Goal: Task Accomplishment & Management: Manage account settings

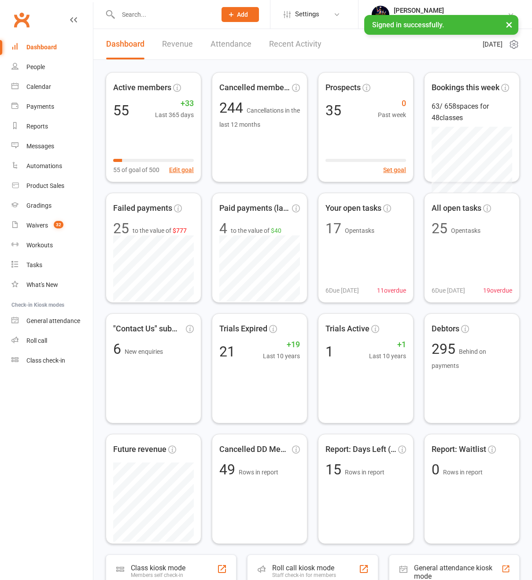
click at [442, 8] on div "[PERSON_NAME]" at bounding box center [451, 11] width 114 height 8
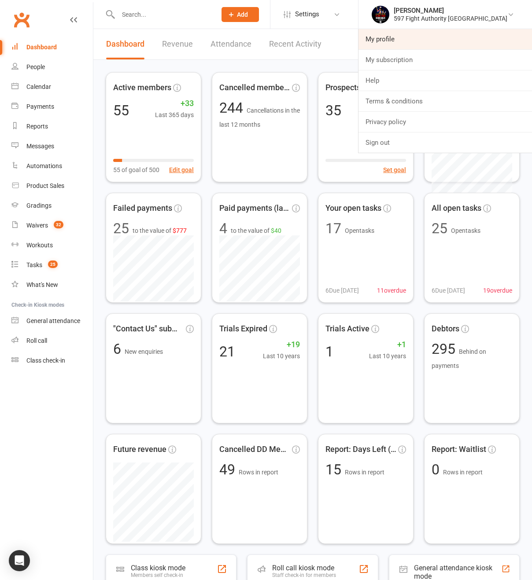
click at [442, 34] on link "My profile" at bounding box center [445, 39] width 174 height 20
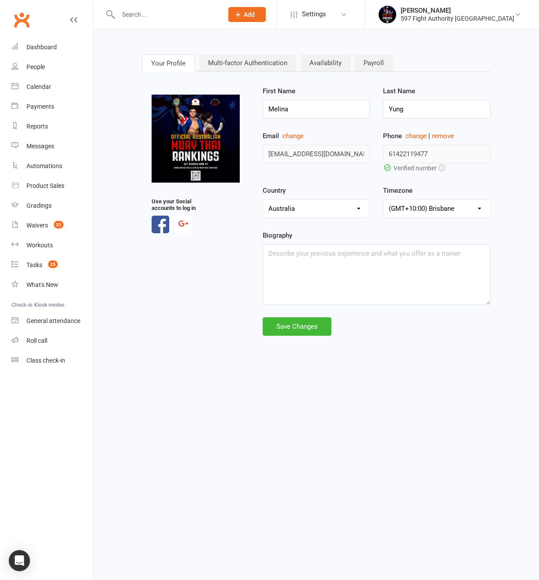
click at [194, 63] on nav "Your Profile Multi-factor Authentication Availability Payroll" at bounding box center [316, 64] width 348 height 18
click at [222, 63] on link "Multi-factor Authentication" at bounding box center [247, 63] width 97 height 17
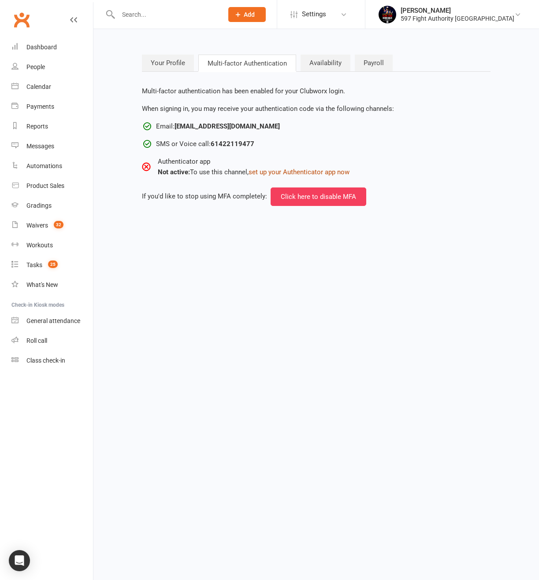
click at [288, 177] on button "set up your Authenticator app now" at bounding box center [298, 172] width 101 height 11
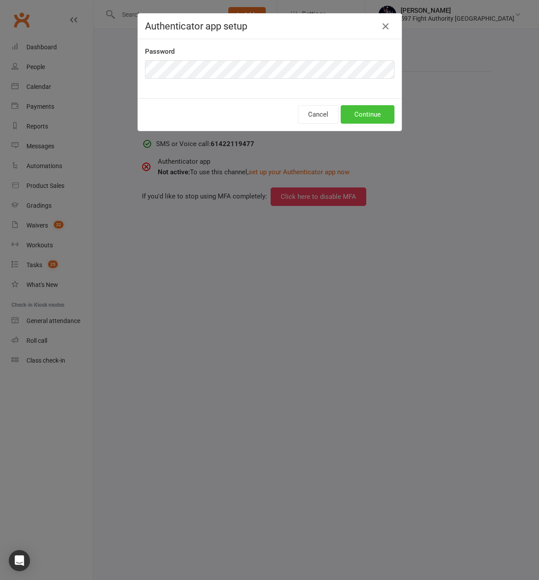
click at [357, 119] on button "Continue" at bounding box center [367, 114] width 54 height 18
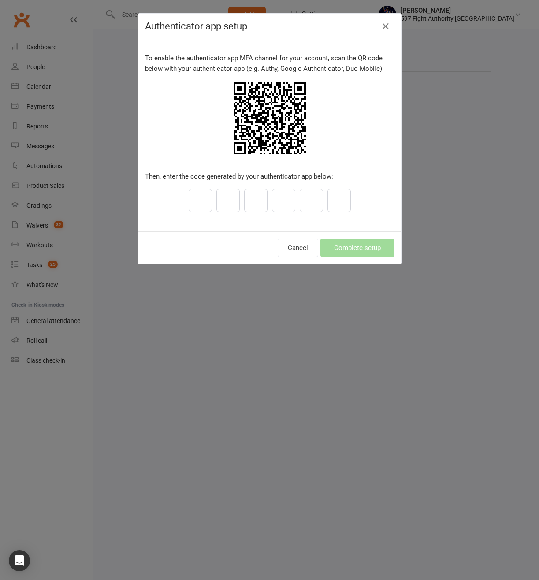
click at [216, 198] on input "text" at bounding box center [227, 200] width 23 height 23
click at [203, 200] on input "text" at bounding box center [199, 200] width 23 height 23
paste input "1"
type input "1"
type input "9"
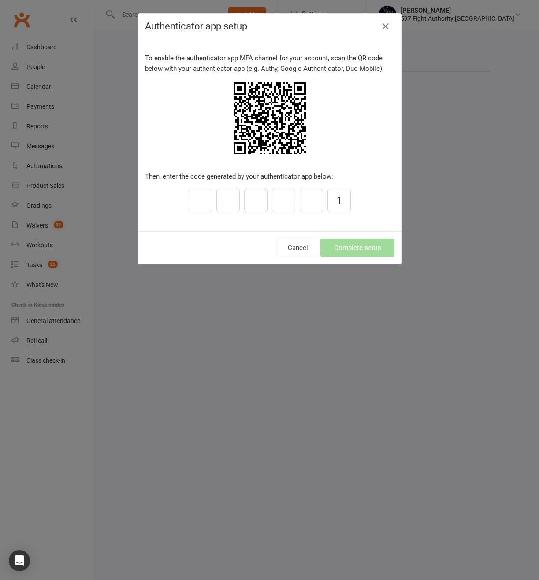
type input "5"
type input "3"
type input "7"
click at [348, 246] on button "Complete setup" at bounding box center [357, 248] width 74 height 18
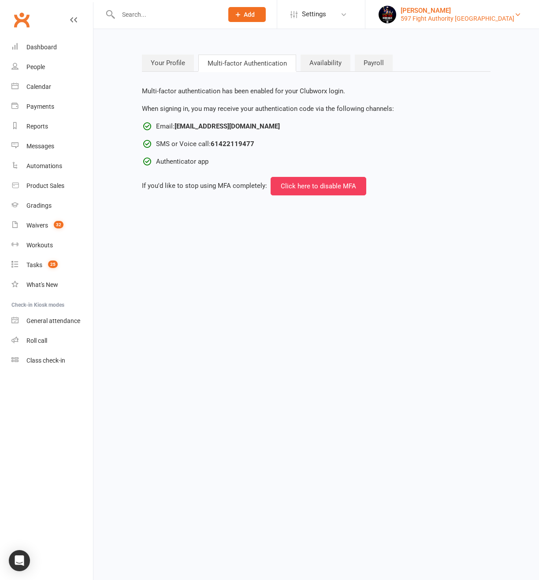
click at [452, 9] on div "[PERSON_NAME]" at bounding box center [457, 11] width 114 height 8
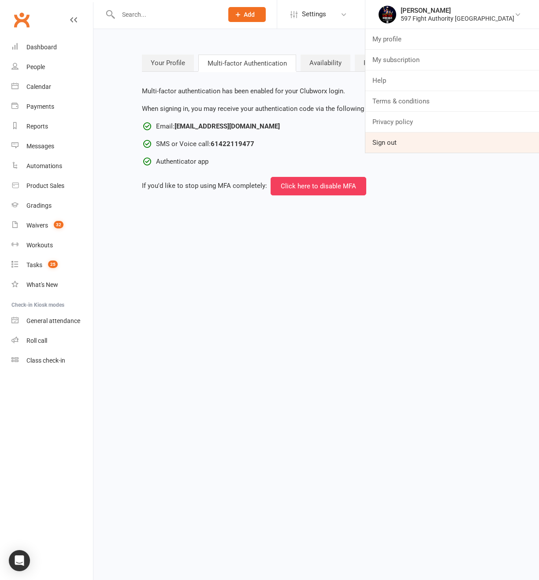
click at [455, 146] on link "Sign out" at bounding box center [452, 143] width 174 height 20
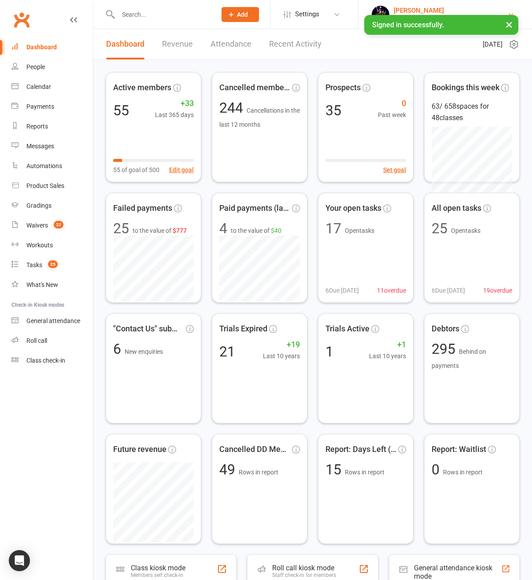
click at [454, 7] on div "[PERSON_NAME]" at bounding box center [451, 11] width 114 height 8
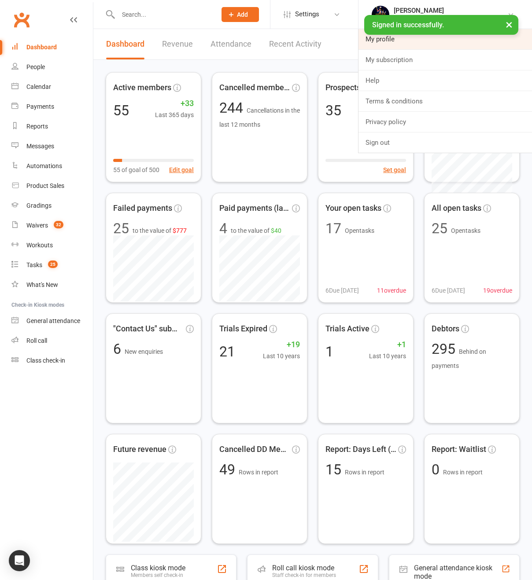
click at [438, 38] on link "My profile" at bounding box center [445, 39] width 174 height 20
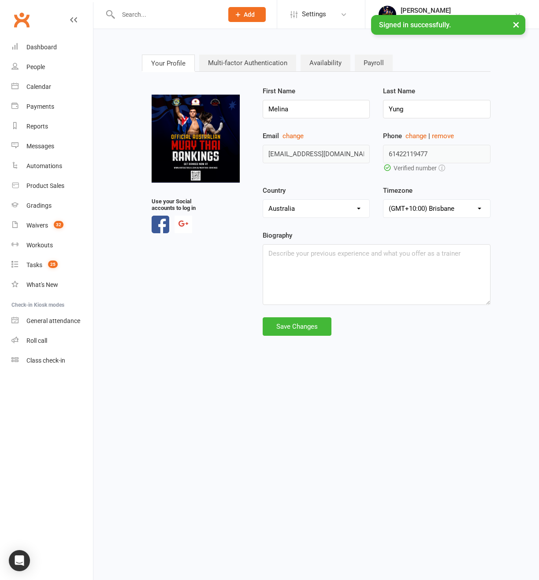
click at [240, 60] on link "Multi-factor Authentication" at bounding box center [247, 63] width 97 height 17
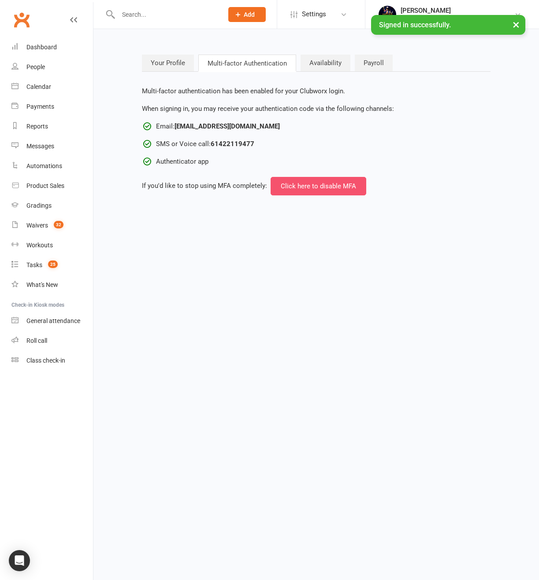
click at [313, 188] on button "Click here to disable MFA" at bounding box center [318, 186] width 96 height 18
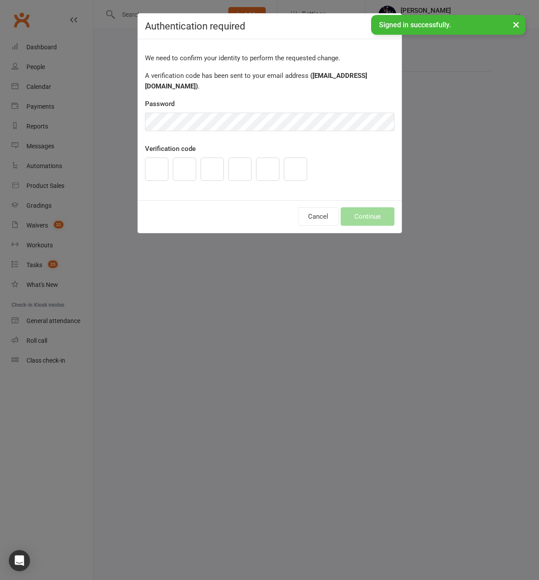
drag, startPoint x: 152, startPoint y: 153, endPoint x: 155, endPoint y: 149, distance: 5.3
click at [151, 158] on input "text" at bounding box center [156, 169] width 23 height 23
paste input "0"
type input "9"
type input "2"
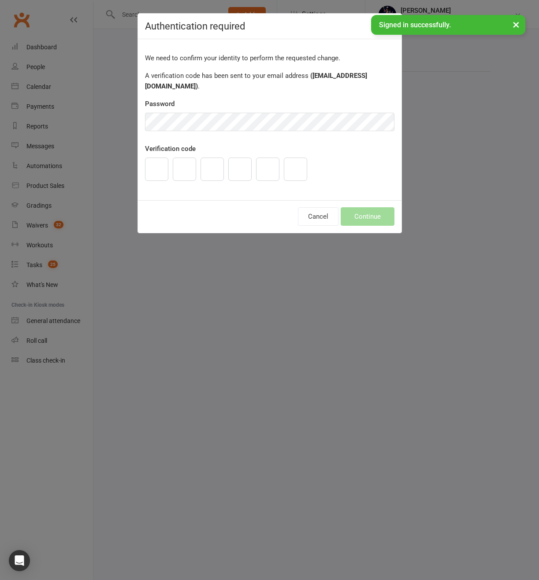
type input "8"
type input "2"
type input "0"
click at [365, 211] on button "Continue" at bounding box center [367, 216] width 54 height 18
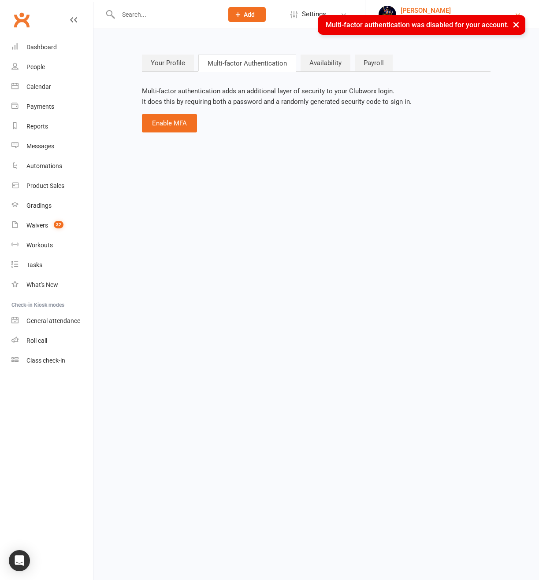
click at [446, 8] on div "[PERSON_NAME]" at bounding box center [457, 11] width 114 height 8
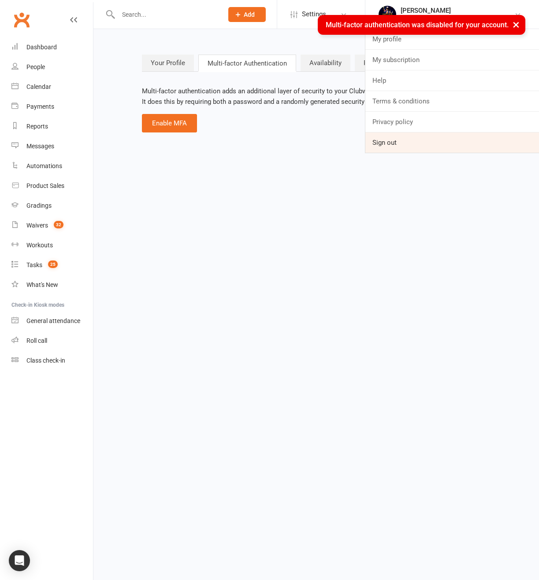
click at [444, 144] on link "Sign out" at bounding box center [452, 143] width 174 height 20
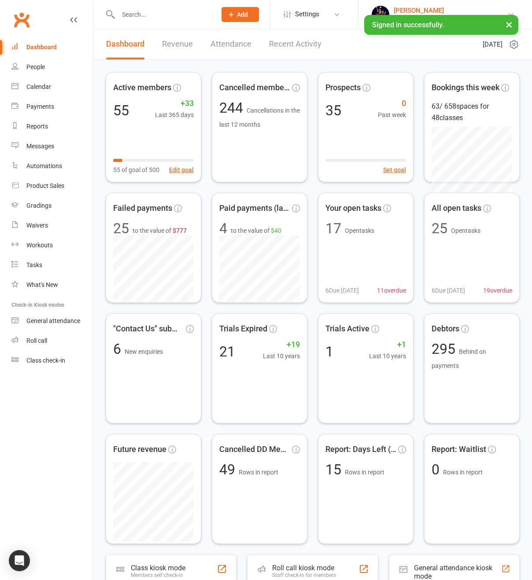
click at [450, 13] on div "[PERSON_NAME]" at bounding box center [451, 11] width 114 height 8
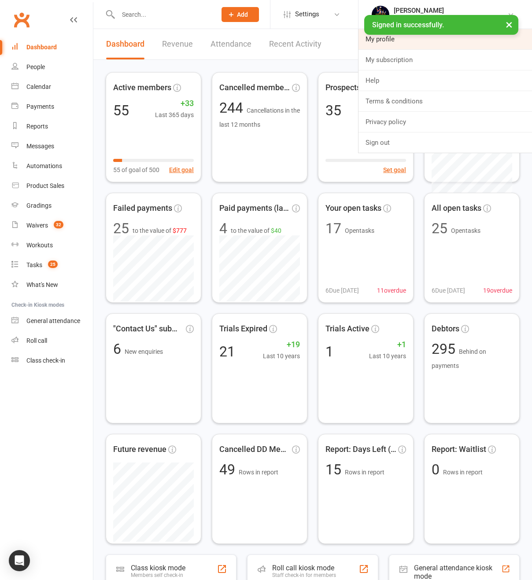
click at [448, 45] on link "My profile" at bounding box center [445, 39] width 174 height 20
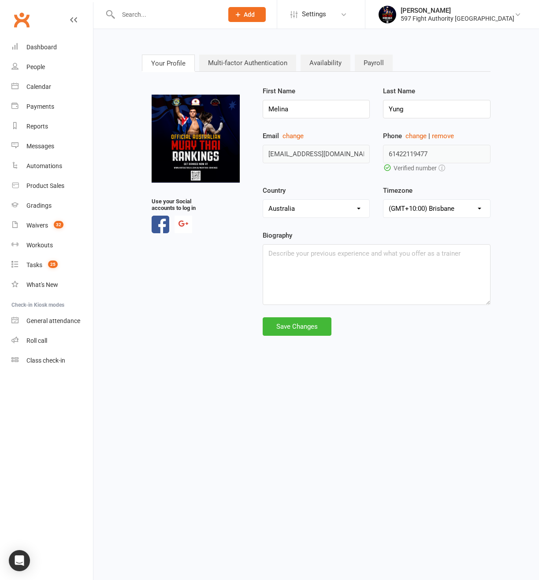
click at [248, 60] on link "Multi-factor Authentication" at bounding box center [247, 63] width 97 height 17
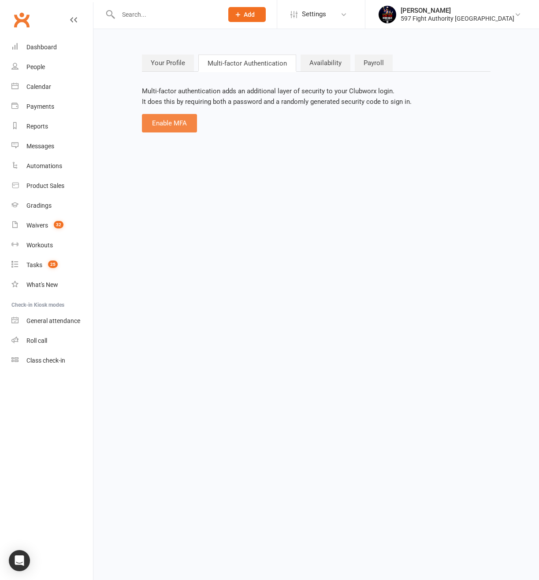
click at [163, 120] on button "Enable MFA" at bounding box center [169, 123] width 55 height 18
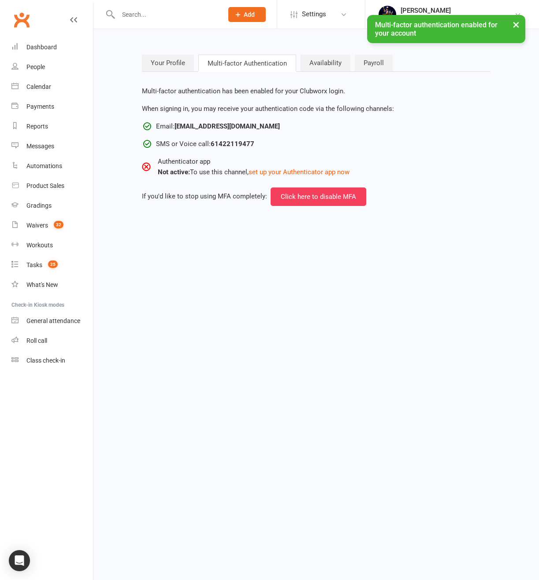
click at [458, 17] on div "Multi-factor authentication enabled for your account ×" at bounding box center [446, 29] width 158 height 28
click at [461, 8] on div "[PERSON_NAME]" at bounding box center [457, 11] width 114 height 8
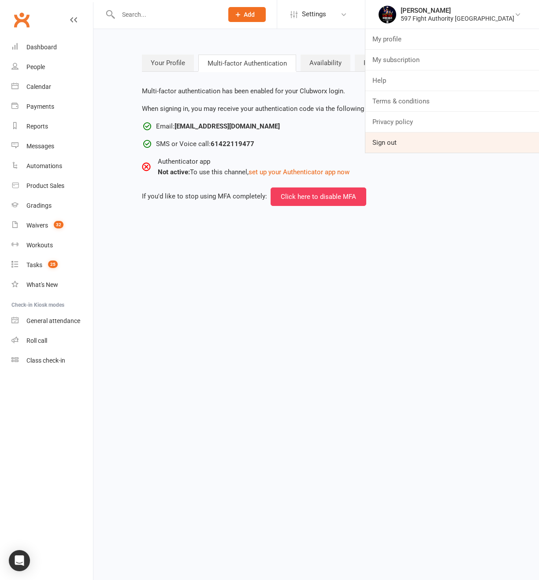
click at [438, 140] on link "Sign out" at bounding box center [452, 143] width 174 height 20
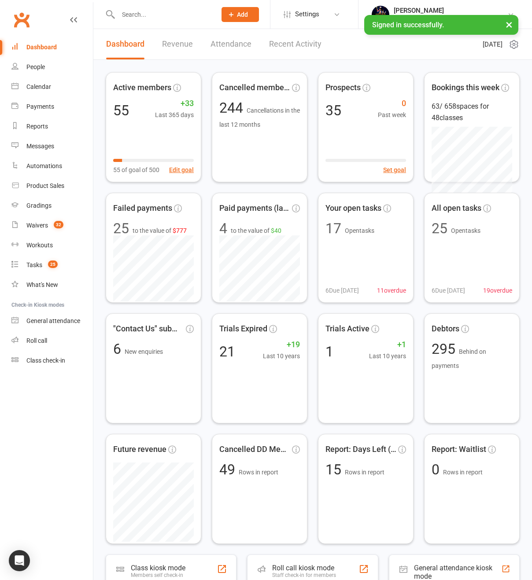
click at [458, 4] on li "[PERSON_NAME] 597 Fight Authority [GEOGRAPHIC_DATA] My profile My subscription …" at bounding box center [445, 14] width 174 height 29
click at [452, 16] on div "Signed in successfully. ×" at bounding box center [441, 25] width 154 height 20
click at [452, 11] on div "[PERSON_NAME]" at bounding box center [451, 11] width 114 height 8
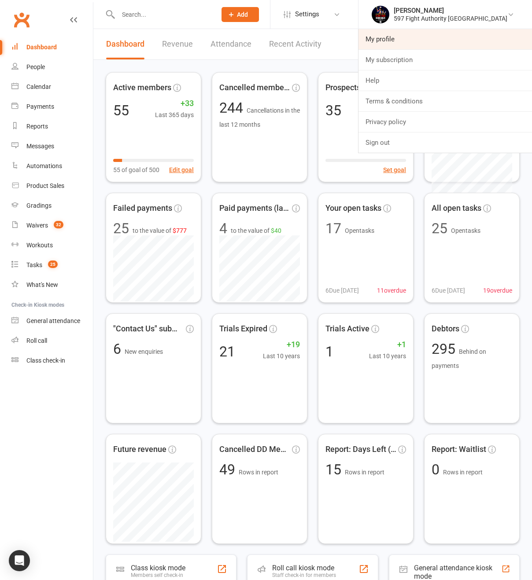
click at [438, 44] on link "My profile" at bounding box center [445, 39] width 174 height 20
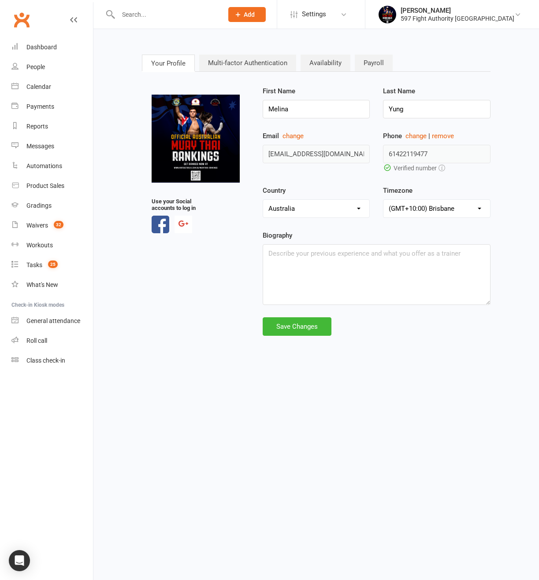
click at [258, 65] on link "Multi-factor Authentication" at bounding box center [247, 63] width 97 height 17
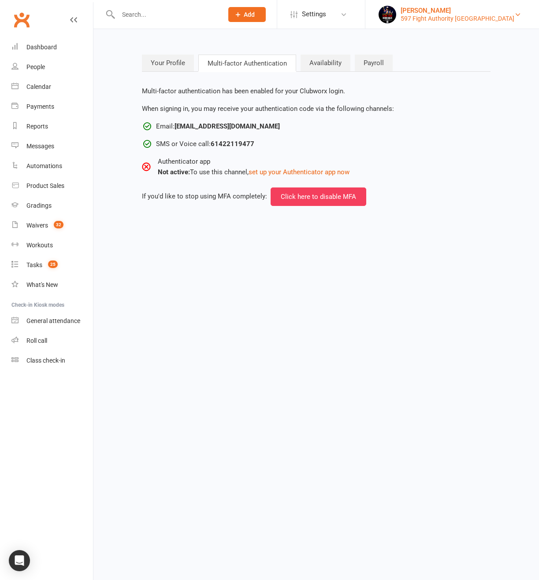
click at [450, 19] on div "597 Fight Authority [GEOGRAPHIC_DATA]" at bounding box center [457, 19] width 114 height 8
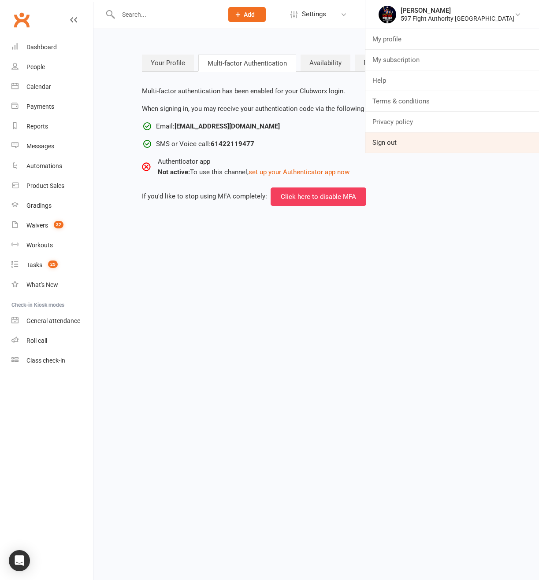
click at [430, 139] on link "Sign out" at bounding box center [452, 143] width 174 height 20
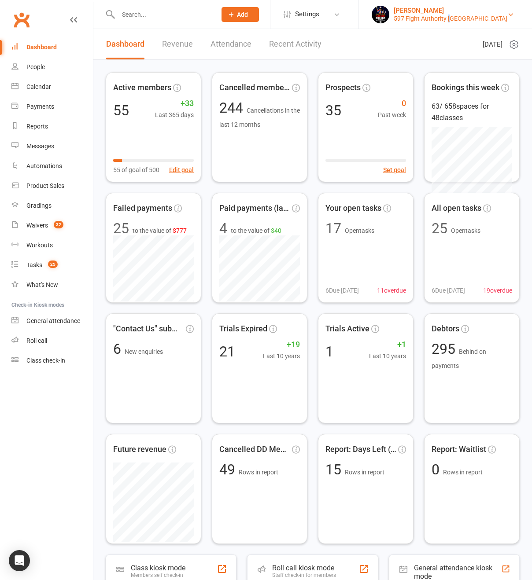
click at [484, 17] on div "597 Fight Authority [GEOGRAPHIC_DATA]" at bounding box center [451, 19] width 114 height 8
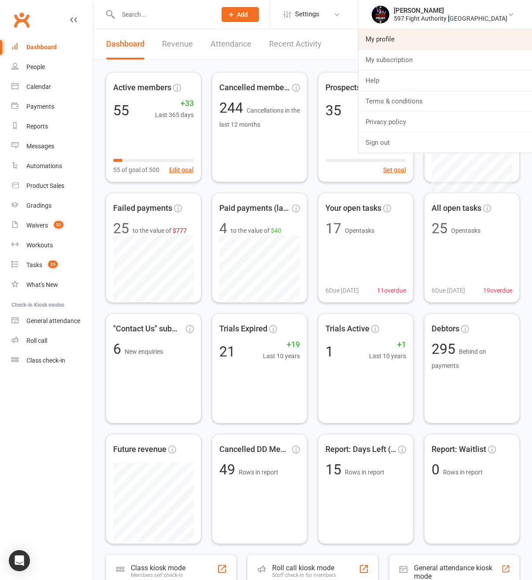
click at [432, 40] on link "My profile" at bounding box center [445, 39] width 174 height 20
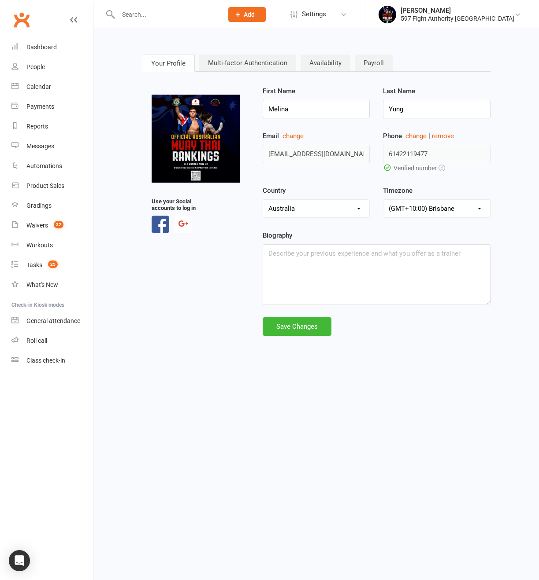
click at [240, 59] on link "Multi-factor Authentication" at bounding box center [247, 63] width 97 height 17
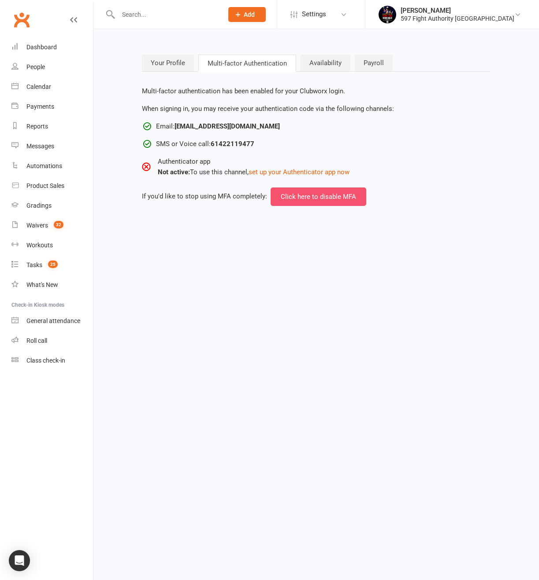
click at [295, 196] on button "Click here to disable MFA" at bounding box center [318, 197] width 96 height 18
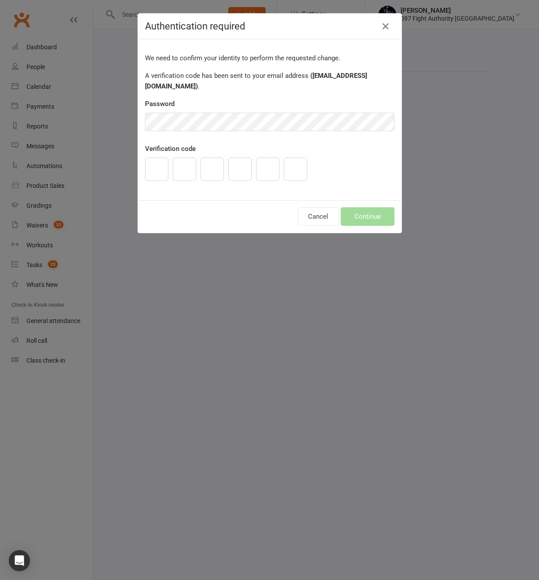
click at [145, 160] on input "text" at bounding box center [156, 169] width 23 height 23
paste input "1"
type input "3"
type input "1"
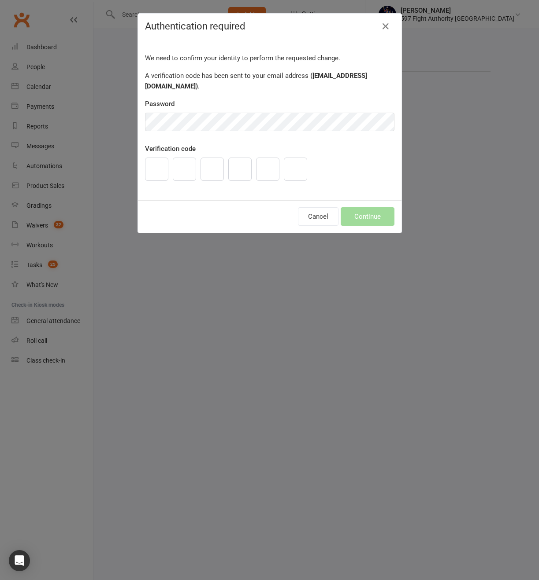
type input "6"
type input "9"
type input "1"
click at [359, 207] on button "Continue" at bounding box center [367, 216] width 54 height 18
click at [358, 207] on button "Continue" at bounding box center [367, 216] width 54 height 18
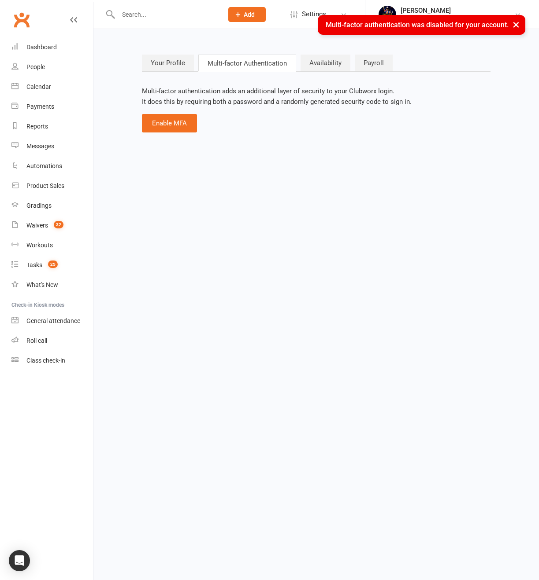
click at [308, 117] on div "Multi-factor authentication adds an additional layer of security to your Clubwo…" at bounding box center [316, 109] width 348 height 47
click at [180, 123] on button "Enable MFA" at bounding box center [169, 123] width 55 height 18
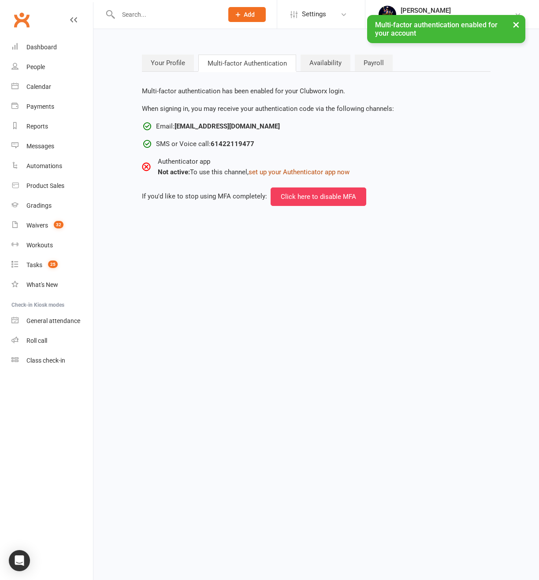
click at [313, 170] on button "set up your Authenticator app now" at bounding box center [298, 172] width 101 height 11
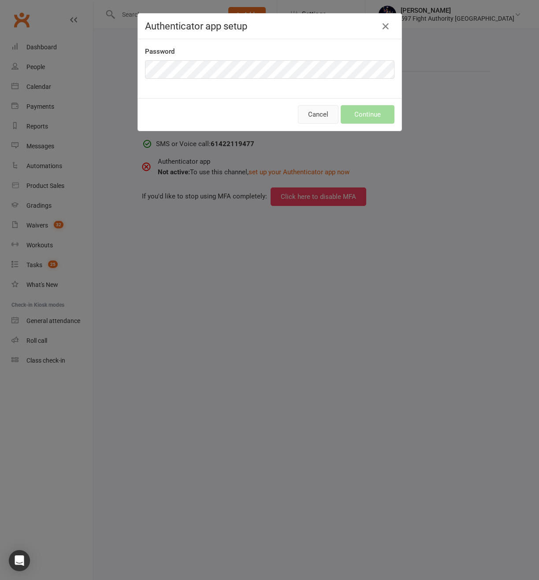
click at [304, 111] on button "Cancel" at bounding box center [318, 114] width 41 height 18
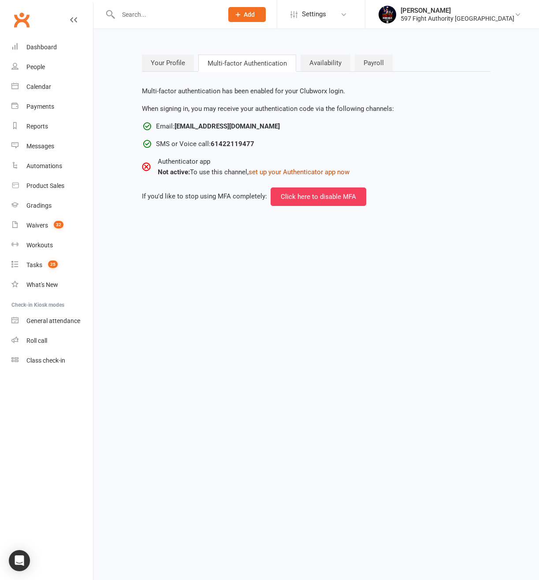
click at [294, 177] on button "set up your Authenticator app now" at bounding box center [298, 172] width 101 height 11
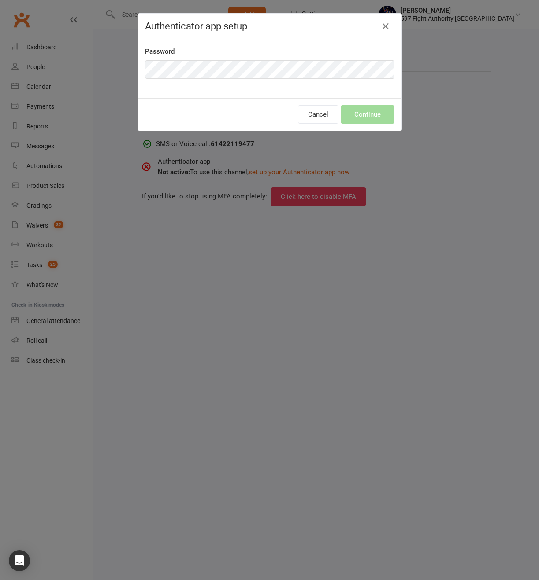
click at [139, 255] on div "Authenticator app setup Password Cancel Continue" at bounding box center [269, 290] width 539 height 580
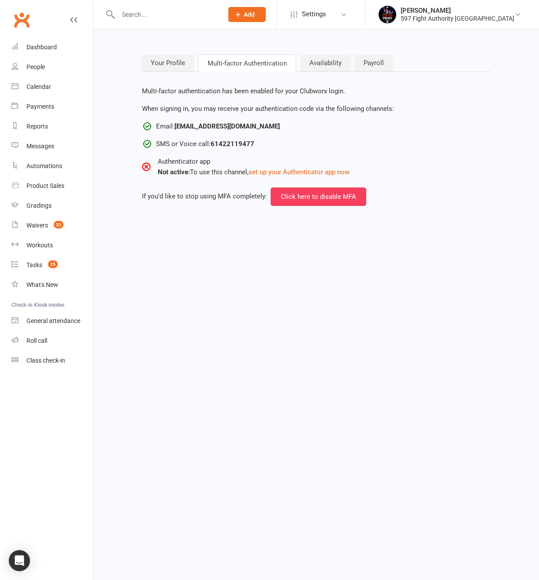
click at [459, 25] on li "Melina Yung 597 Fight Authority Australia My profile My subscription Help Terms…" at bounding box center [452, 14] width 174 height 29
click at [460, 16] on div "597 Fight Authority [GEOGRAPHIC_DATA]" at bounding box center [457, 19] width 114 height 8
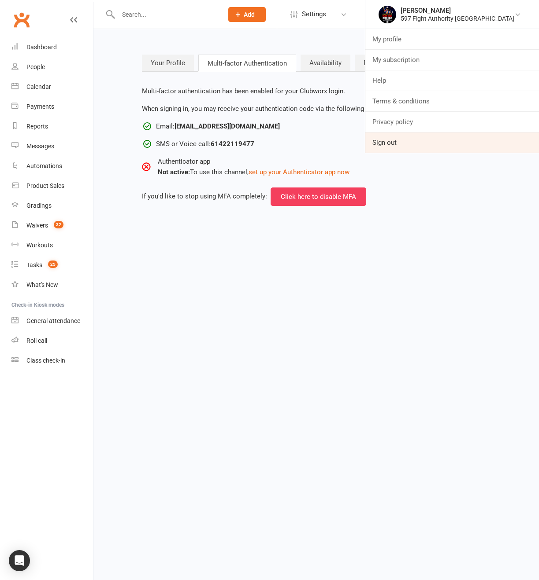
click at [427, 146] on link "Sign out" at bounding box center [452, 143] width 174 height 20
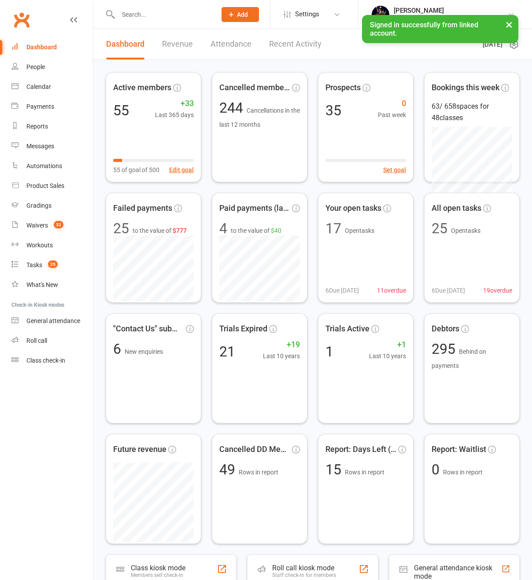
click at [501, 26] on button "×" at bounding box center [509, 24] width 16 height 19
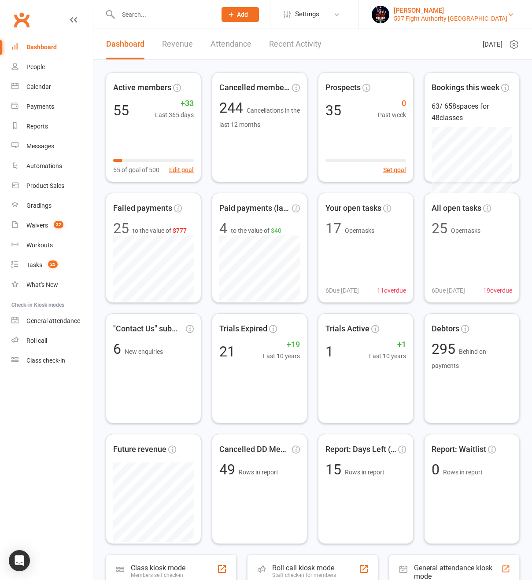
click at [497, 19] on div "597 Fight Authority [GEOGRAPHIC_DATA]" at bounding box center [451, 19] width 114 height 8
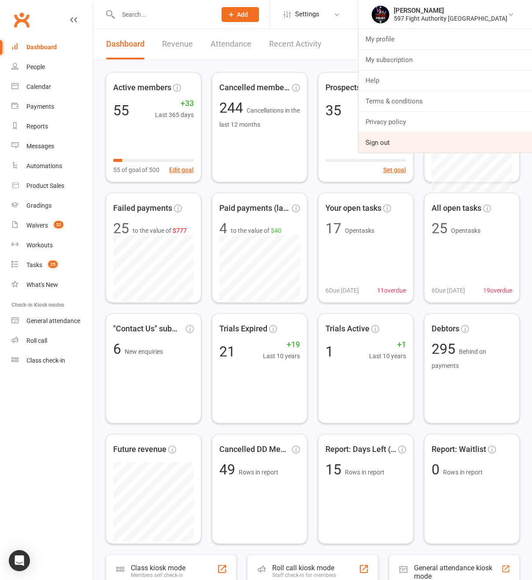
click at [447, 137] on link "Sign out" at bounding box center [445, 143] width 174 height 20
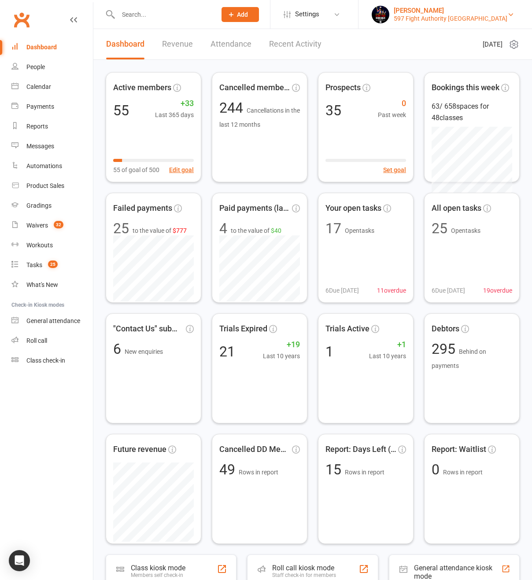
click at [458, 8] on div "[PERSON_NAME]" at bounding box center [451, 11] width 114 height 8
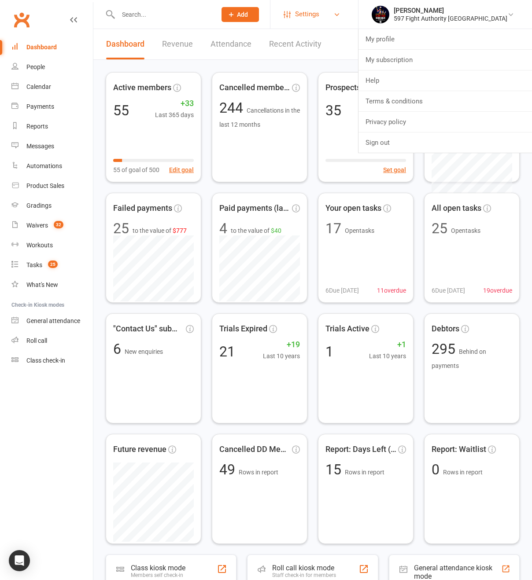
click at [329, 11] on link "Settings" at bounding box center [314, 14] width 61 height 20
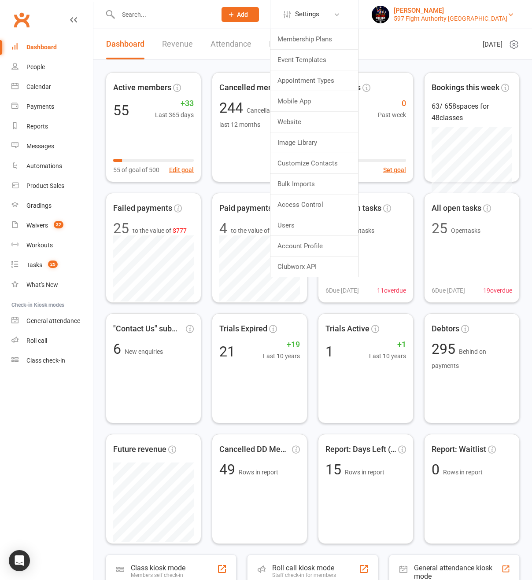
click at [468, 18] on div "597 Fight Authority [GEOGRAPHIC_DATA]" at bounding box center [451, 19] width 114 height 8
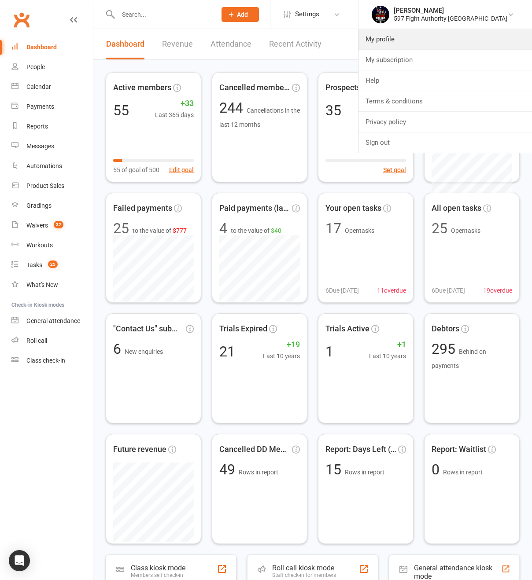
click at [424, 39] on link "My profile" at bounding box center [445, 39] width 174 height 20
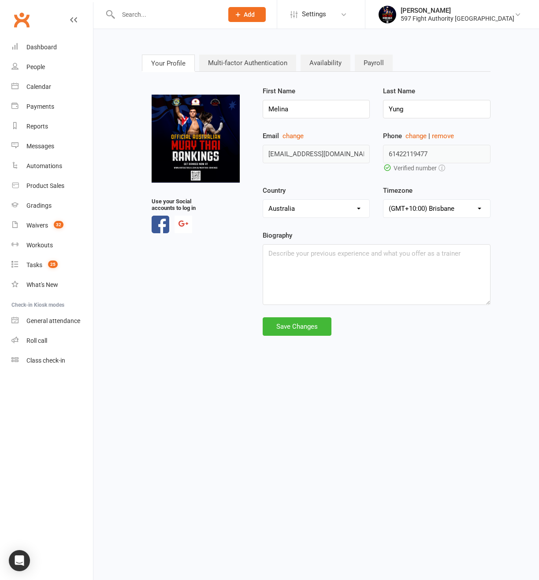
click at [278, 58] on link "Multi-factor Authentication" at bounding box center [247, 63] width 97 height 17
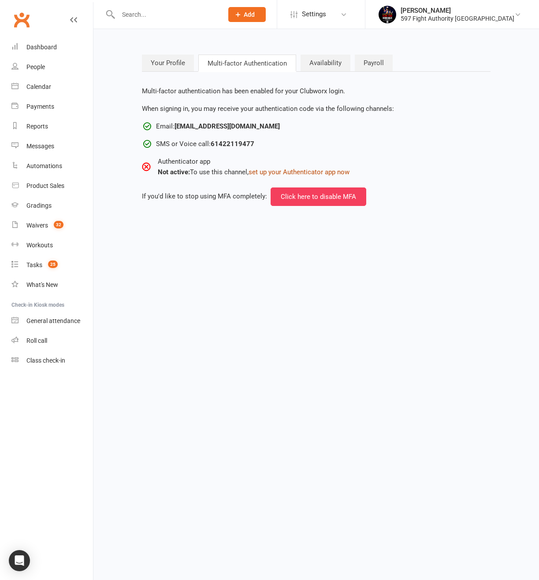
click at [299, 167] on button "set up your Authenticator app now" at bounding box center [298, 172] width 101 height 11
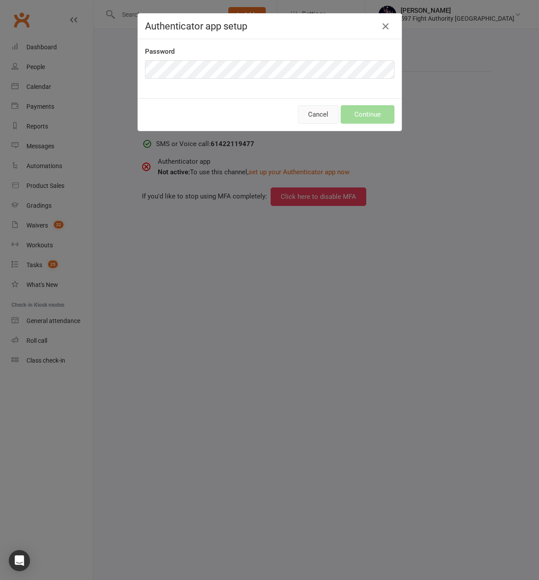
click at [300, 114] on button "Cancel" at bounding box center [318, 114] width 41 height 18
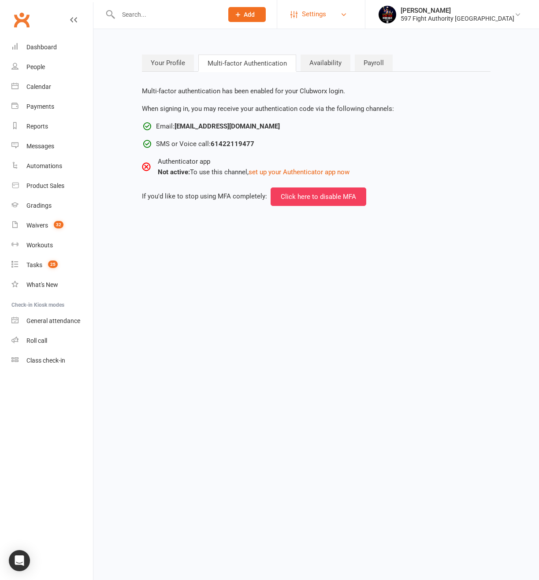
click at [351, 9] on link "Settings" at bounding box center [320, 14] width 61 height 20
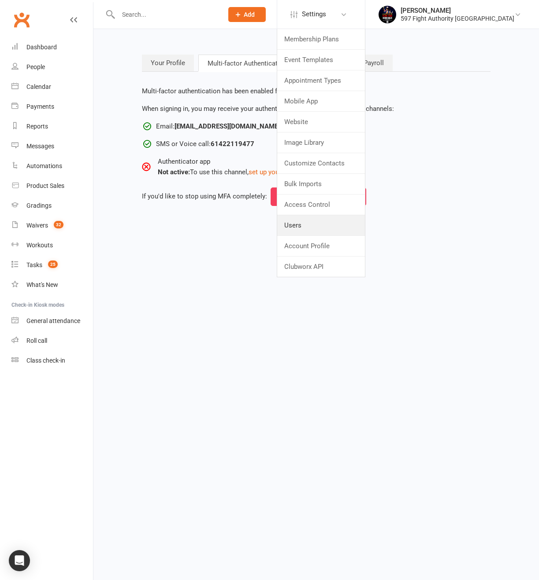
click at [353, 224] on link "Users" at bounding box center [321, 225] width 88 height 20
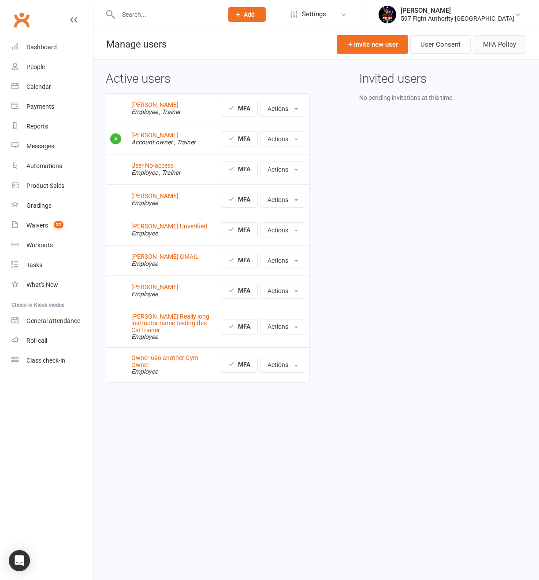
click at [492, 37] on button "MFA Policy" at bounding box center [499, 44] width 53 height 18
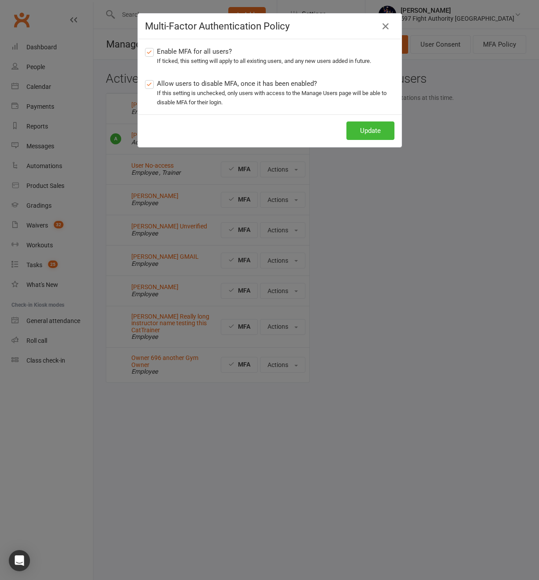
click at [183, 84] on label "Allow users to disable MFA, once it has been enabled? If this setting is unchec…" at bounding box center [269, 92] width 249 height 29
click at [151, 78] on input "Allow users to disable MFA, once it has been enabled? If this setting is unchec…" at bounding box center [148, 78] width 6 height 0
click at [362, 127] on button "Update" at bounding box center [370, 131] width 48 height 18
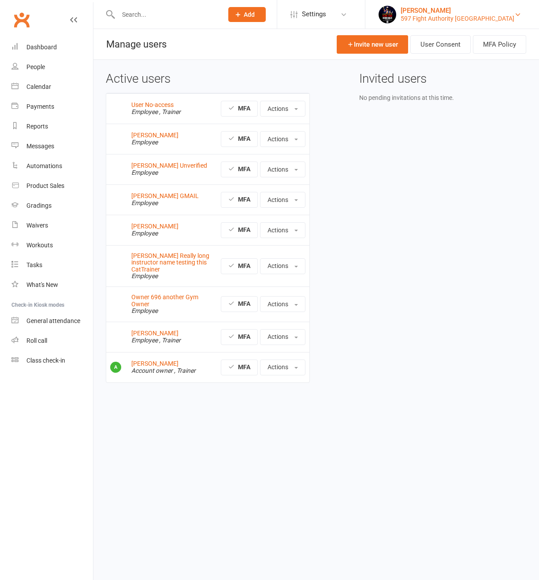
click at [446, 21] on div "597 Fight Authority [GEOGRAPHIC_DATA]" at bounding box center [457, 19] width 114 height 8
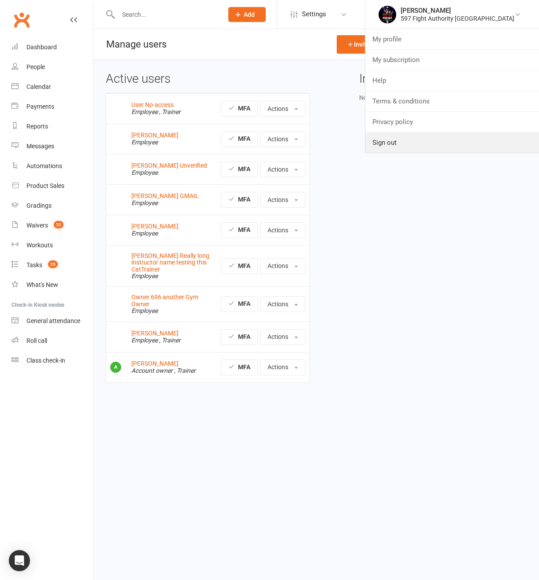
click at [418, 151] on link "Sign out" at bounding box center [452, 143] width 174 height 20
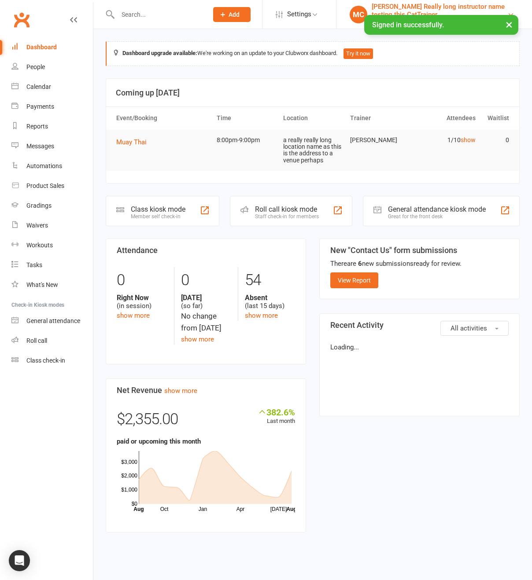
click at [389, 13] on div "[PERSON_NAME] Really long instructor name testing this CatTrainer" at bounding box center [440, 11] width 136 height 16
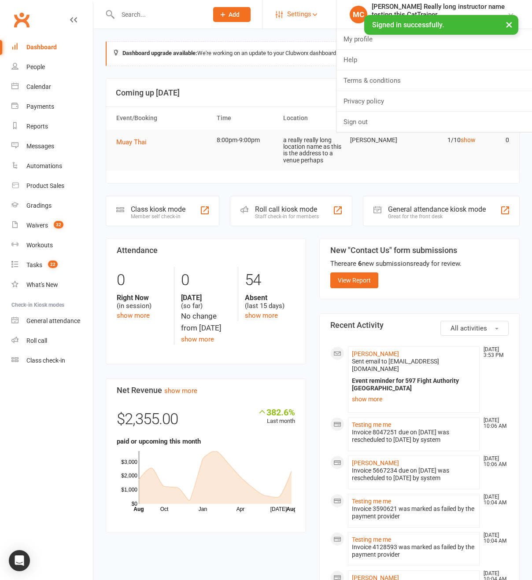
click at [302, 14] on link "Settings" at bounding box center [299, 14] width 47 height 20
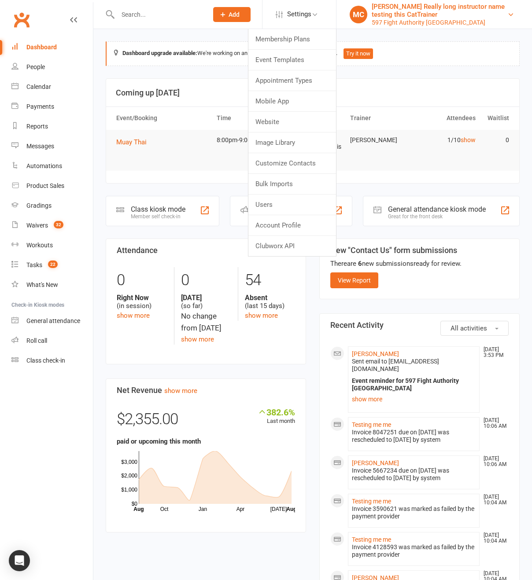
click at [393, 15] on div "Marlee Really long instructor name testing this CatTrainer" at bounding box center [440, 11] width 136 height 16
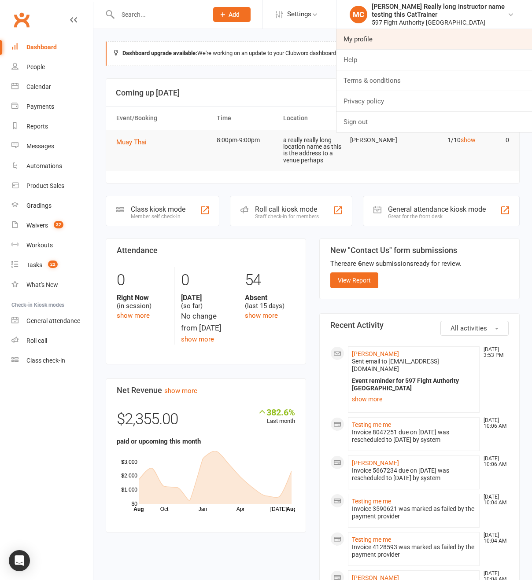
click at [373, 33] on link "My profile" at bounding box center [434, 39] width 196 height 20
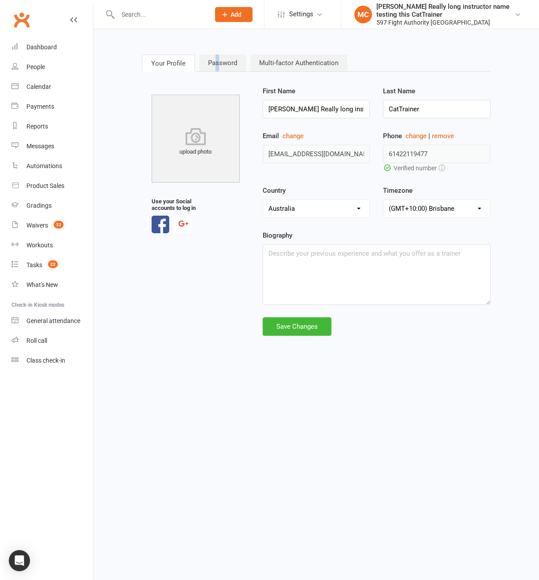
click at [217, 65] on link "Password" at bounding box center [222, 63] width 47 height 17
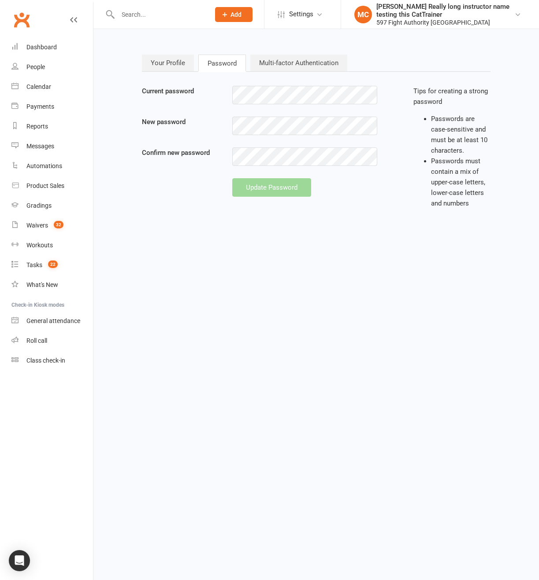
click at [259, 64] on link "Multi-factor Authentication" at bounding box center [298, 63] width 97 height 17
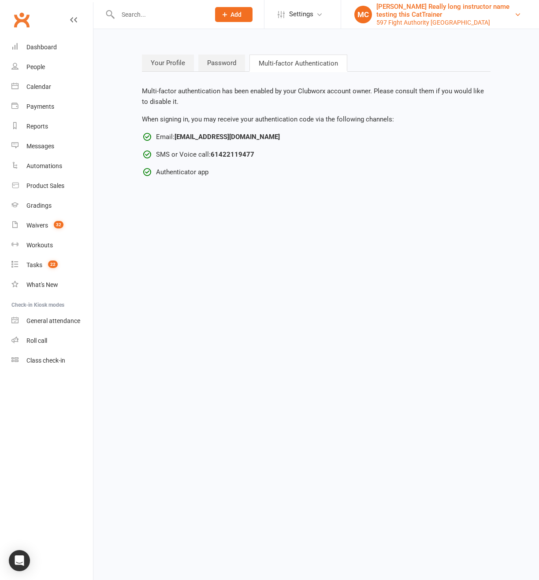
click at [402, 17] on div "Marlee Really long instructor name testing this CatTrainer" at bounding box center [445, 11] width 138 height 16
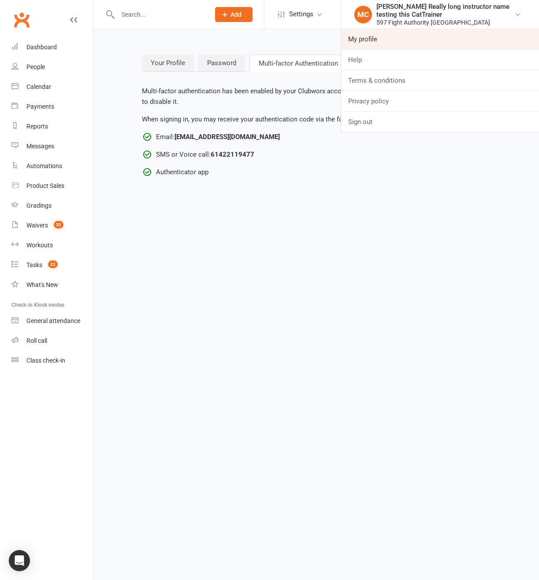
click at [383, 43] on link "My profile" at bounding box center [440, 39] width 198 height 20
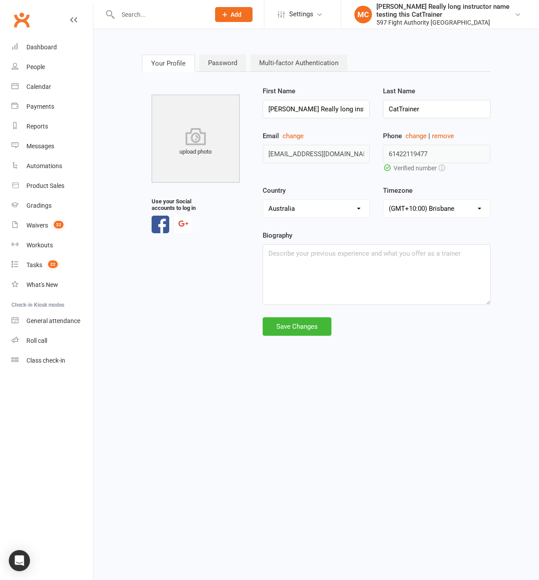
click at [311, 63] on link "Multi-factor Authentication" at bounding box center [298, 63] width 97 height 17
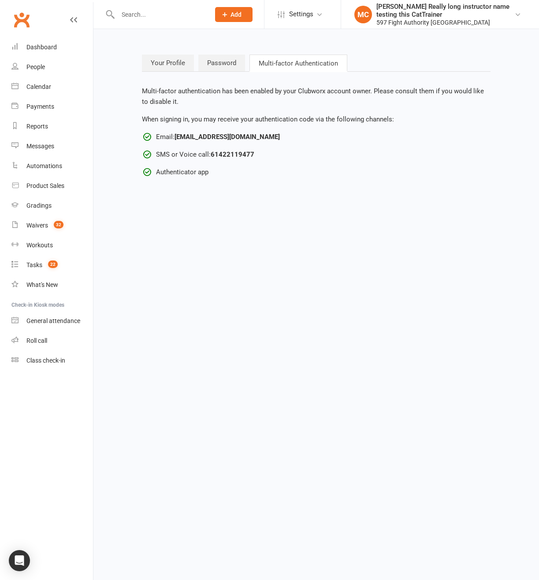
click at [162, 66] on link "Your Profile" at bounding box center [168, 63] width 52 height 17
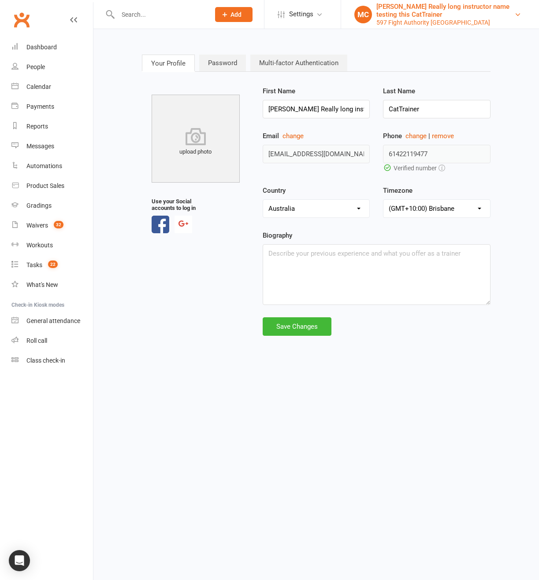
click at [399, 14] on div "Marlee Really long instructor name testing this CatTrainer" at bounding box center [445, 11] width 138 height 16
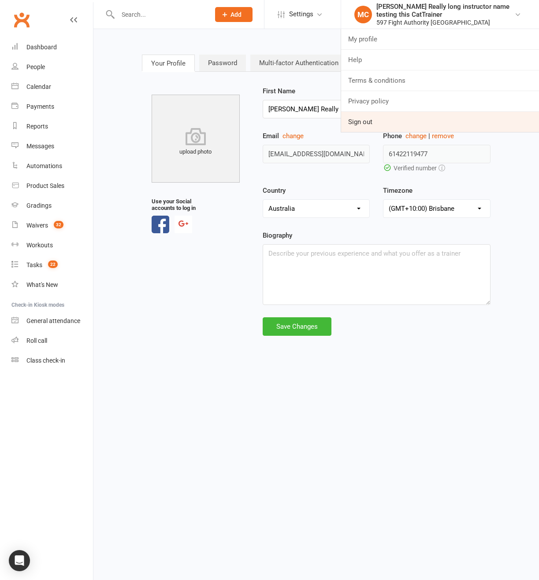
click at [373, 121] on link "Sign out" at bounding box center [440, 122] width 198 height 20
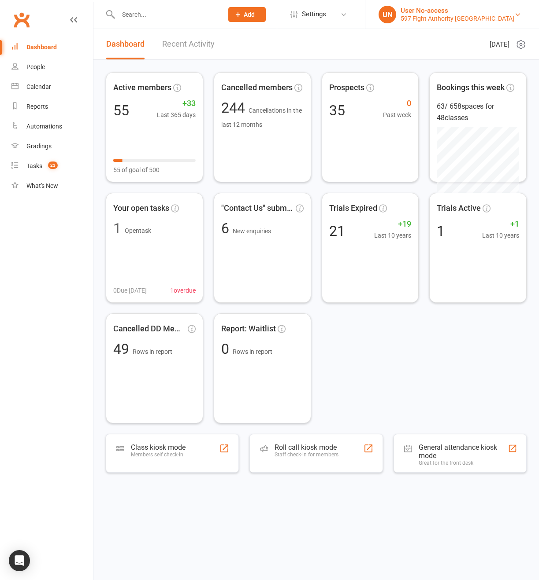
click at [464, 15] on div "597 Fight Authority [GEOGRAPHIC_DATA]" at bounding box center [457, 19] width 114 height 8
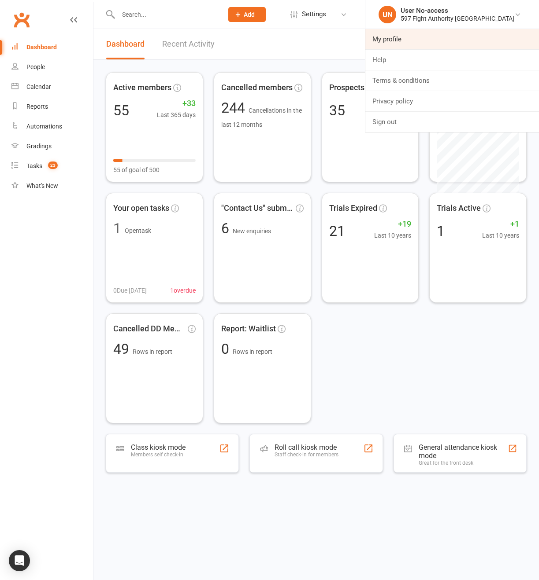
click at [435, 40] on link "My profile" at bounding box center [452, 39] width 174 height 20
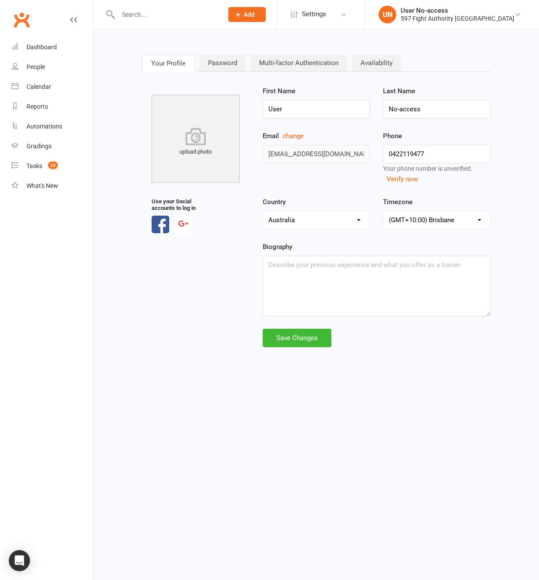
click at [297, 58] on link "Multi-factor Authentication" at bounding box center [298, 63] width 97 height 17
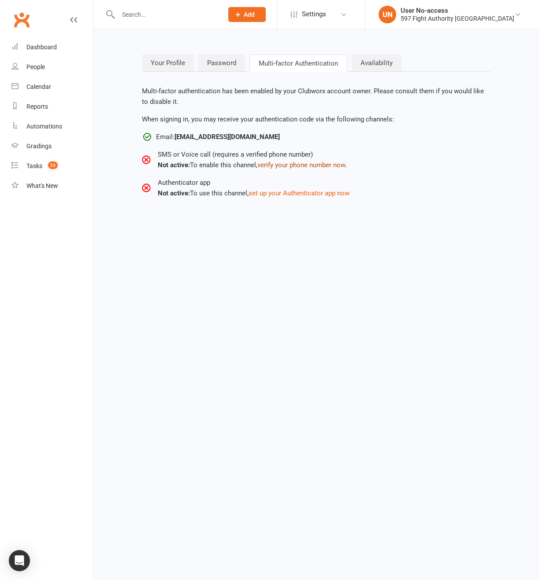
click at [315, 164] on button "verify your phone number now" at bounding box center [301, 165] width 88 height 11
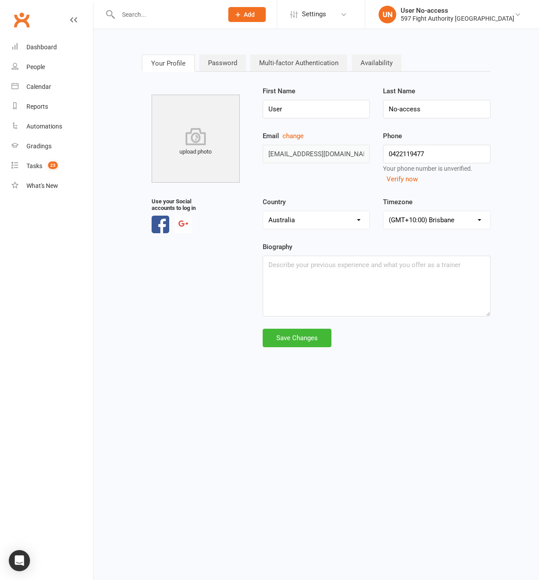
click at [314, 63] on link "Multi-factor Authentication" at bounding box center [298, 63] width 97 height 17
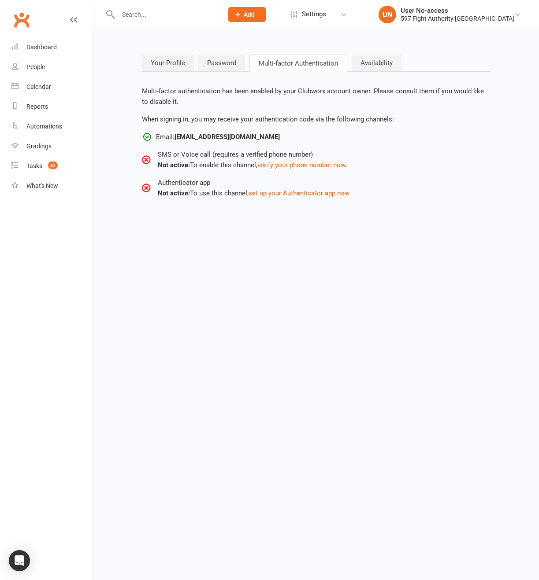
click at [329, 225] on html "Prospect Member Non-attending contact Add Settings Event Templates Appointment …" at bounding box center [269, 112] width 539 height 225
click at [295, 193] on button "set up your Authenticator app now" at bounding box center [298, 193] width 101 height 11
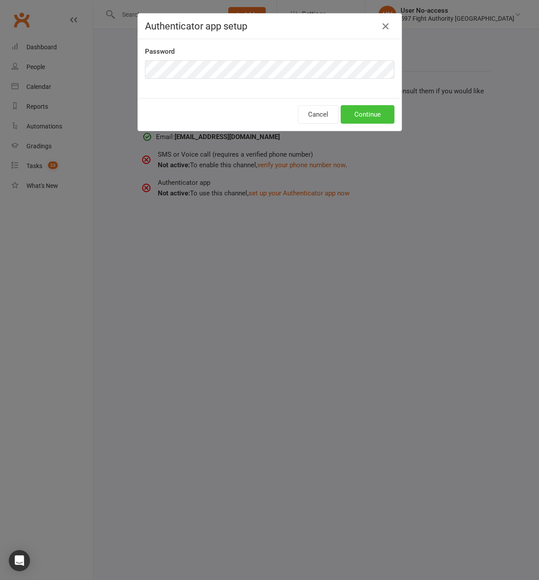
click at [374, 115] on button "Continue" at bounding box center [367, 114] width 54 height 18
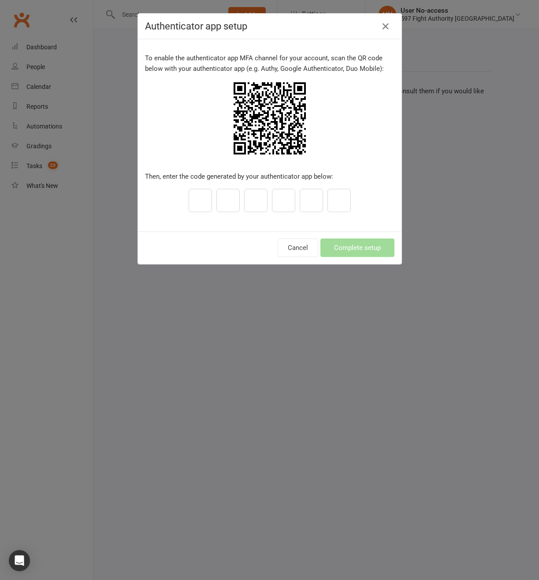
click at [200, 197] on input "text" at bounding box center [199, 200] width 23 height 23
type input "2"
type input "3"
type input "4"
type input "2"
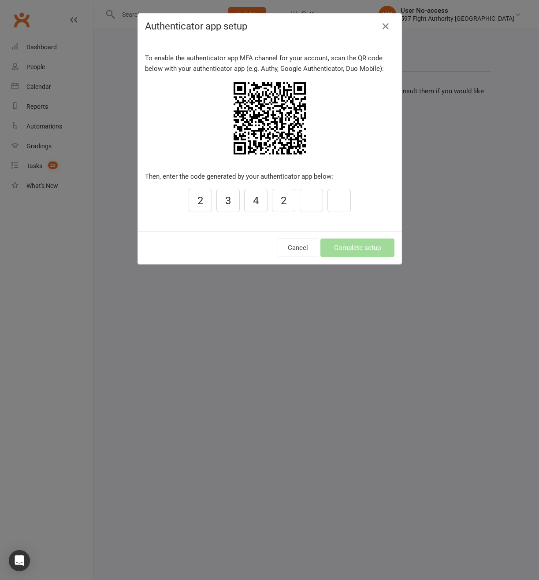
type input "4"
type input "2"
click at [351, 245] on button "Complete setup" at bounding box center [357, 248] width 74 height 18
